Goal: Navigation & Orientation: Understand site structure

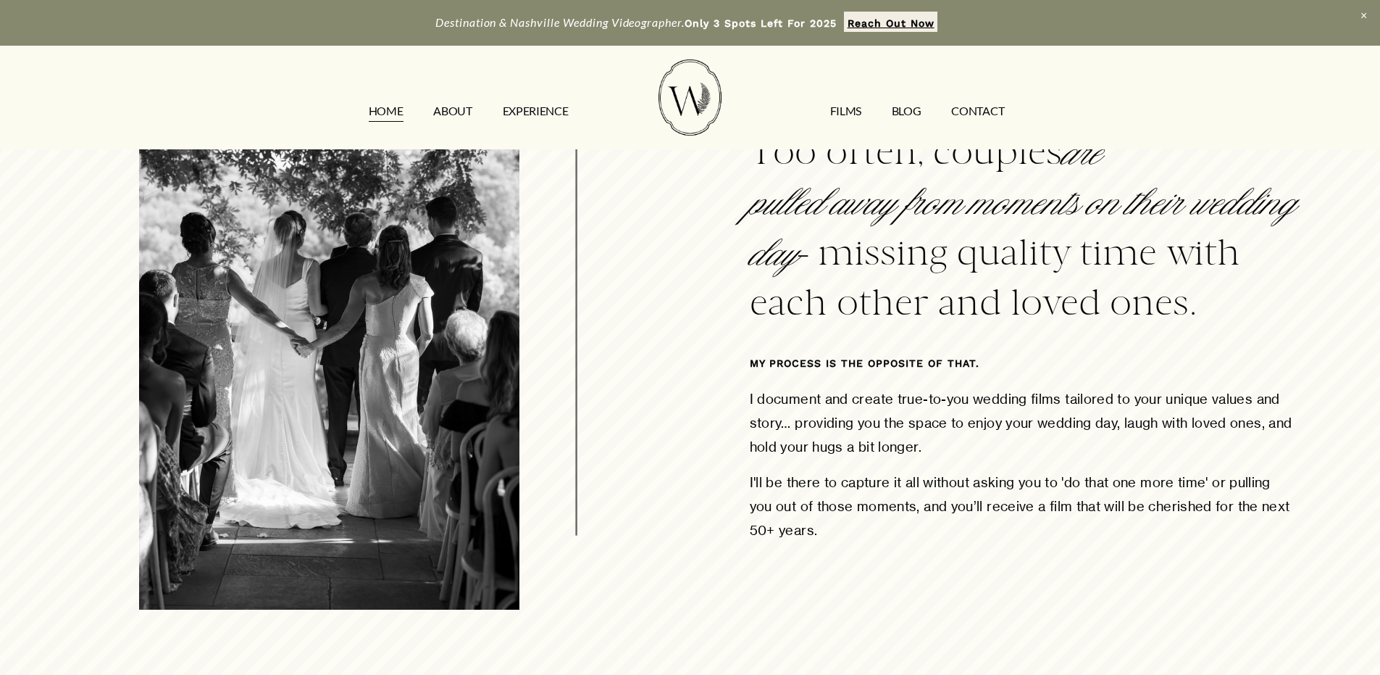
scroll to position [797, 0]
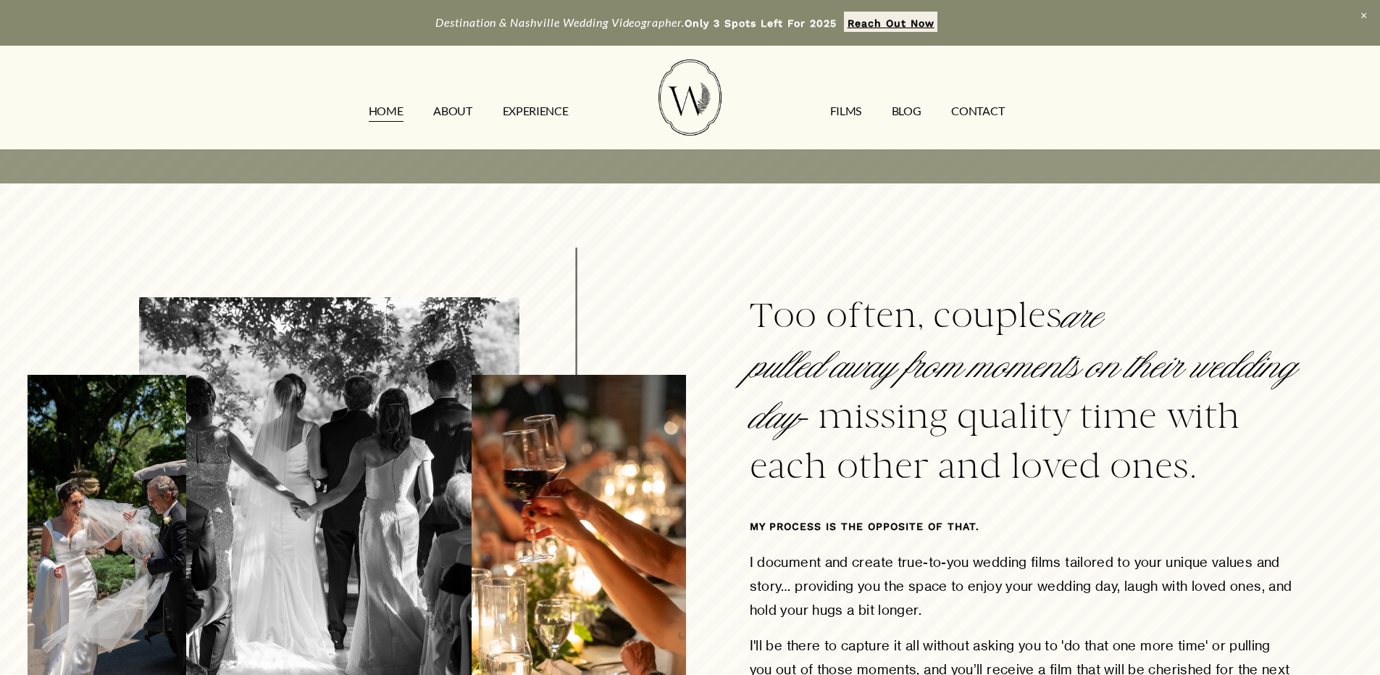
click at [480, 107] on nav "HOME ABOUT EXPERIENCE FILMS Blog CONTACT" at bounding box center [687, 110] width 666 height 23
click at [467, 105] on link "ABOUT" at bounding box center [452, 110] width 38 height 23
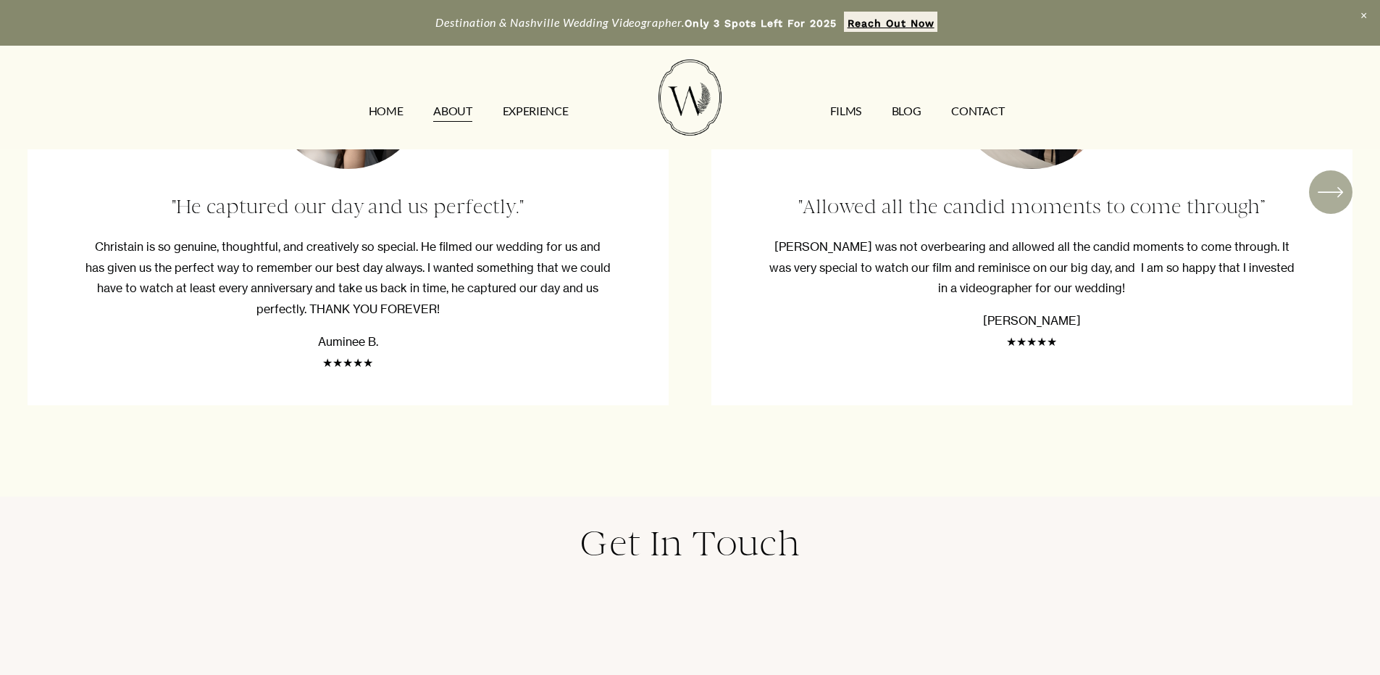
scroll to position [3116, 0]
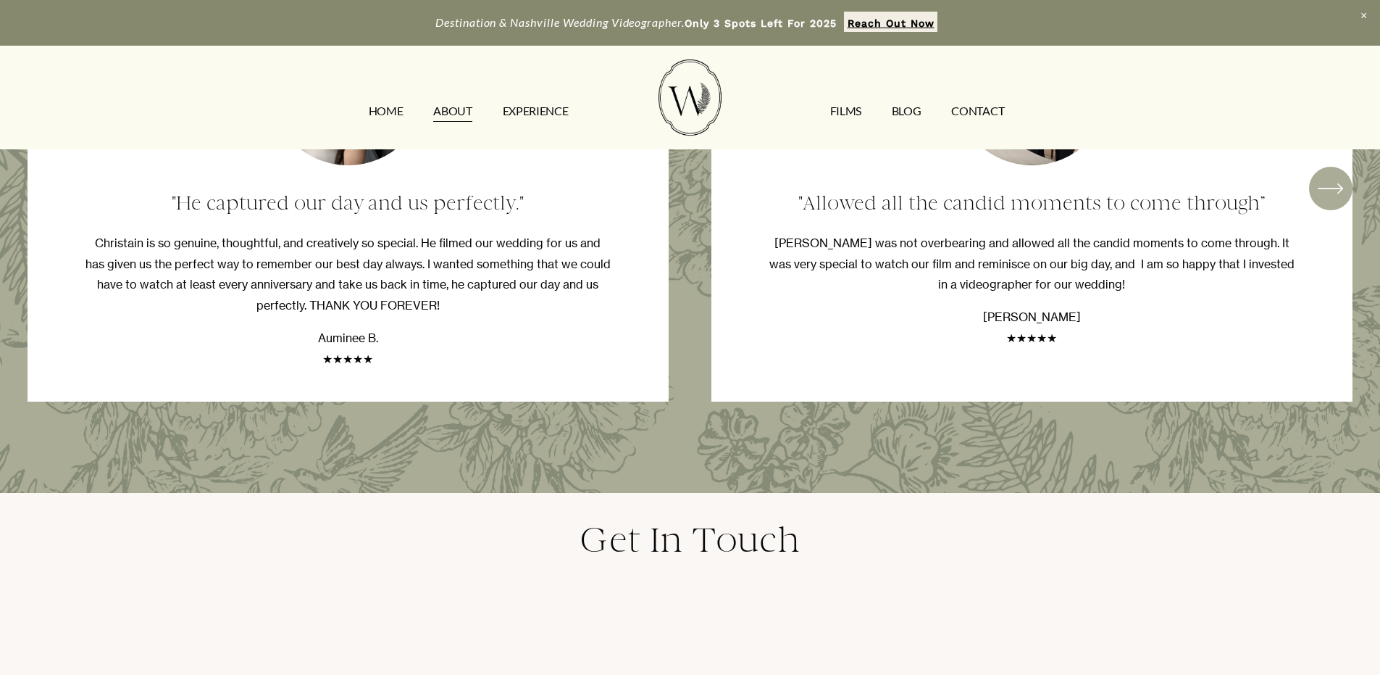
click at [510, 119] on link "EXPERIENCE" at bounding box center [536, 110] width 66 height 23
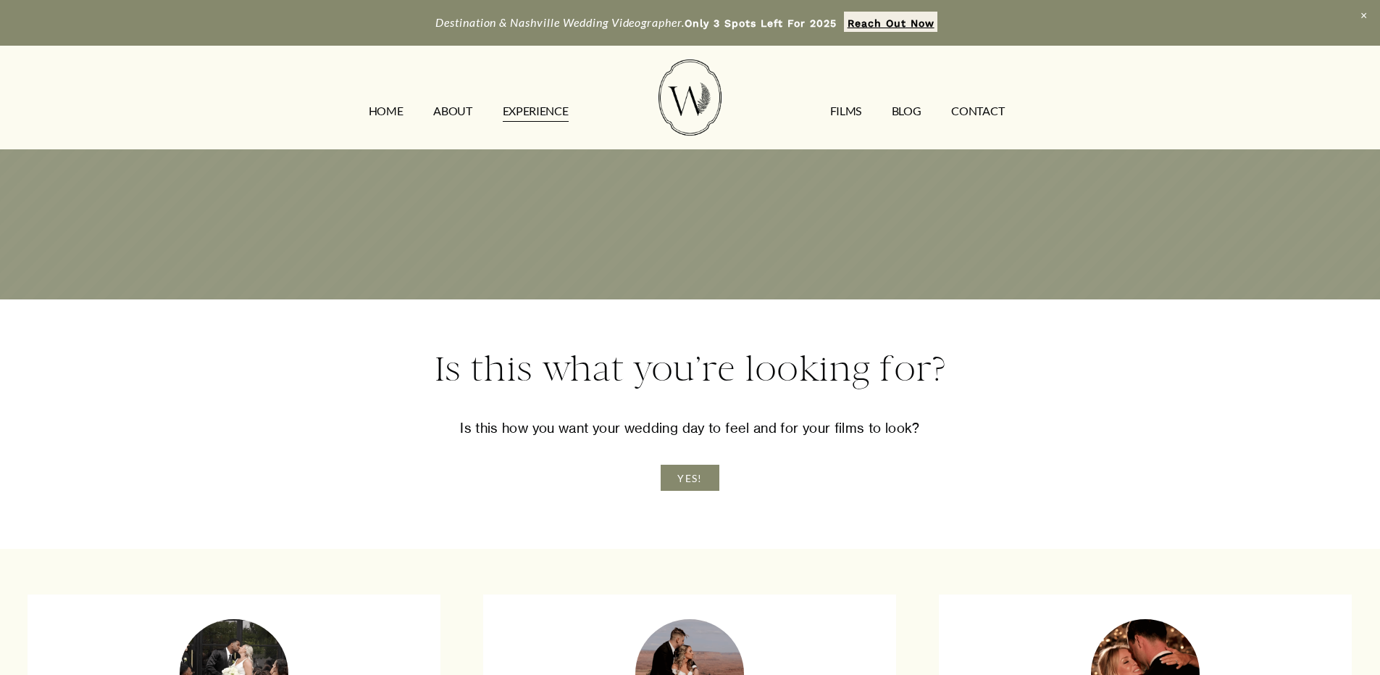
scroll to position [2319, 0]
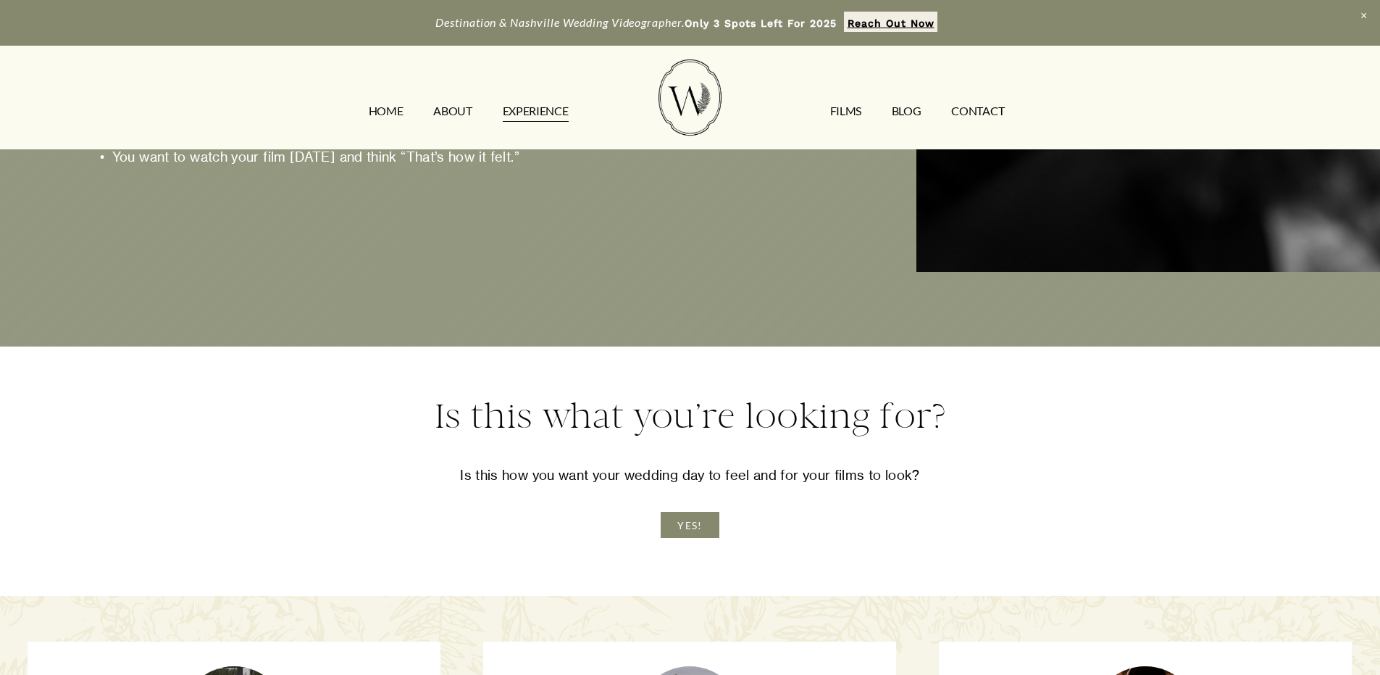
click at [827, 107] on nav "HOME ABOUT EXPERIENCE FILMS Blog CONTACT" at bounding box center [687, 110] width 666 height 23
click at [839, 112] on link "FILMS" at bounding box center [845, 110] width 31 height 23
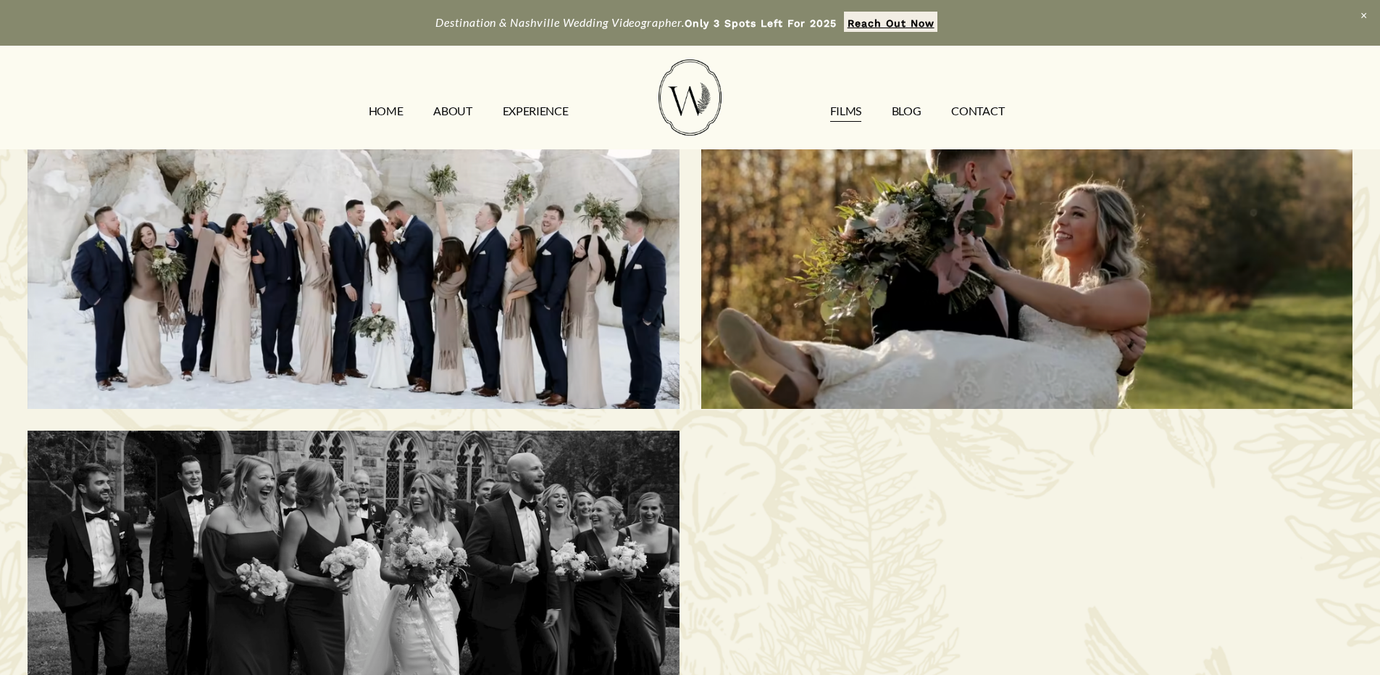
scroll to position [1232, 0]
